Goal: Feedback & Contribution: Contribute content

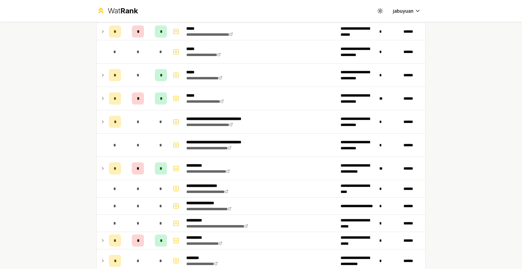
scroll to position [85, 0]
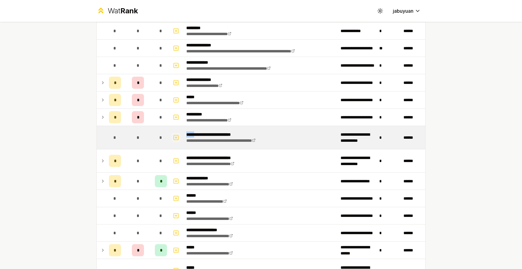
click at [177, 140] on icon "button" at bounding box center [176, 137] width 6 height 7
select select
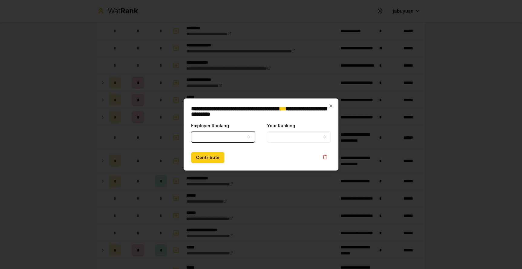
click at [218, 137] on button "Employer Ranking" at bounding box center [223, 136] width 64 height 11
select select "******"
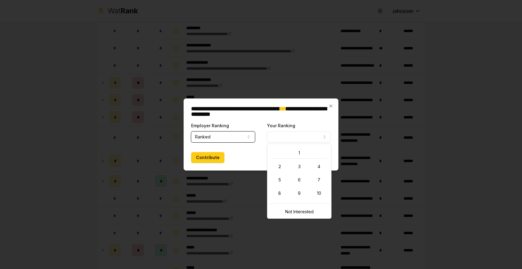
click at [276, 136] on button "Your Ranking" at bounding box center [299, 136] width 64 height 11
select select "*"
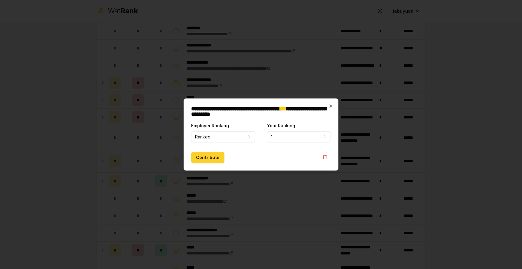
click at [206, 156] on button "Contribute" at bounding box center [207, 157] width 33 height 11
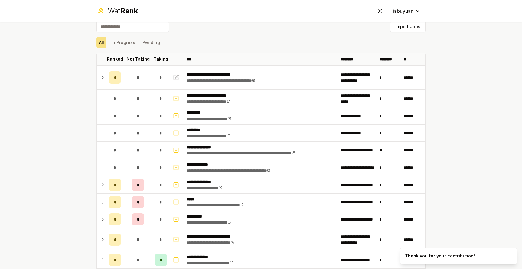
scroll to position [9, 0]
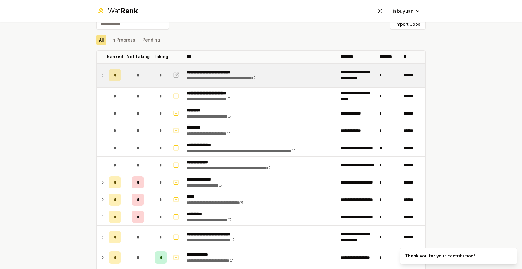
click at [162, 74] on span "*" at bounding box center [160, 75] width 3 height 6
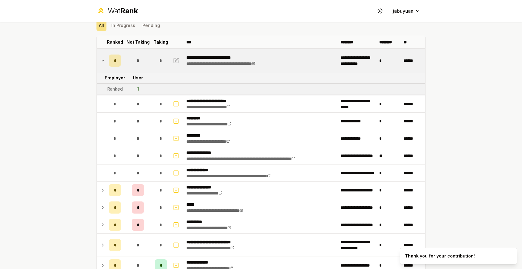
scroll to position [20, 0]
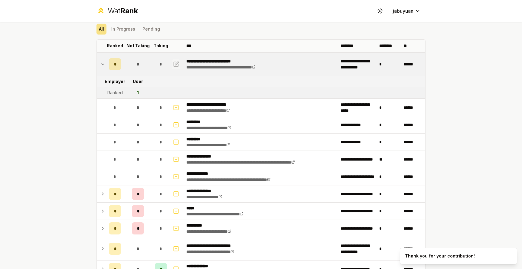
click at [177, 63] on icon "button" at bounding box center [176, 63] width 6 height 7
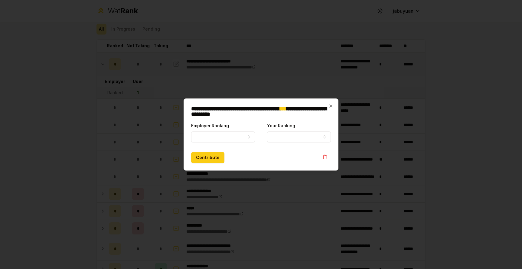
select select "******"
select select "*"
click at [249, 138] on icon "button" at bounding box center [248, 136] width 5 height 5
select select "*****"
click at [213, 155] on button "Contribute" at bounding box center [207, 157] width 33 height 11
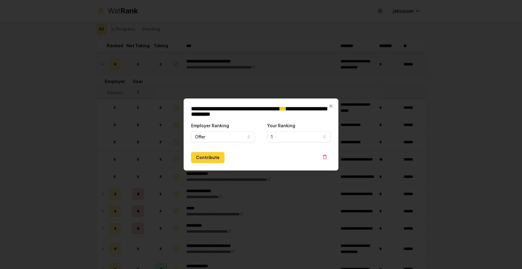
scroll to position [0, 0]
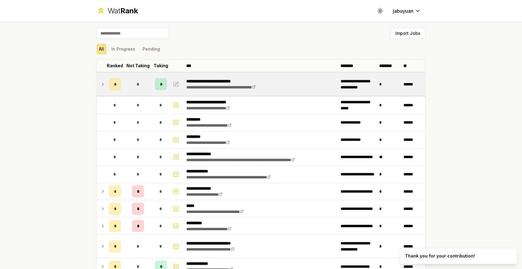
click at [103, 89] on td at bounding box center [102, 84] width 10 height 23
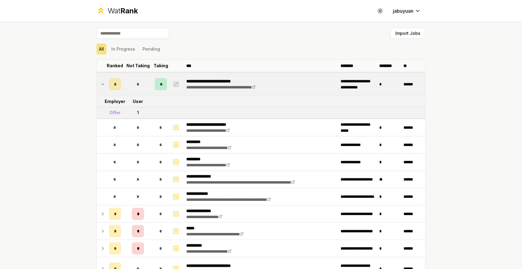
click at [114, 112] on div "Offer" at bounding box center [114, 112] width 11 height 6
click at [101, 110] on td at bounding box center [102, 112] width 10 height 11
click at [105, 86] on icon at bounding box center [102, 83] width 5 height 7
